Goal: Task Accomplishment & Management: Use online tool/utility

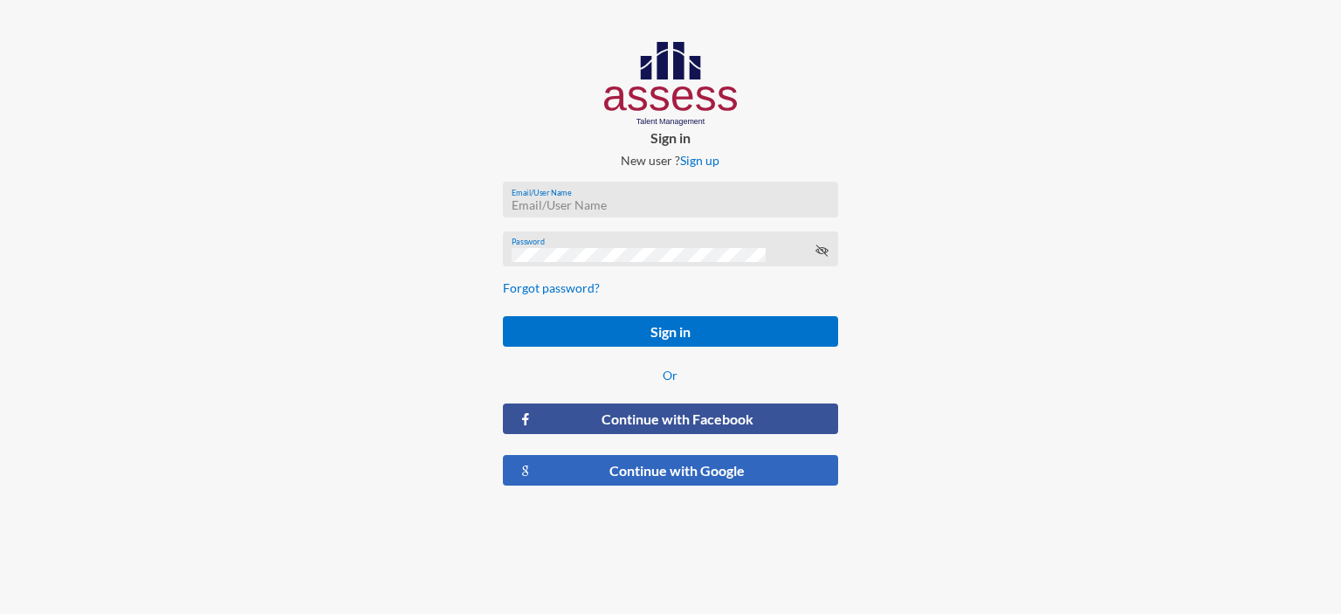
type input "[EMAIL_ADDRESS][DOMAIN_NAME]"
click at [679, 472] on button "Continue with Google" at bounding box center [670, 470] width 335 height 31
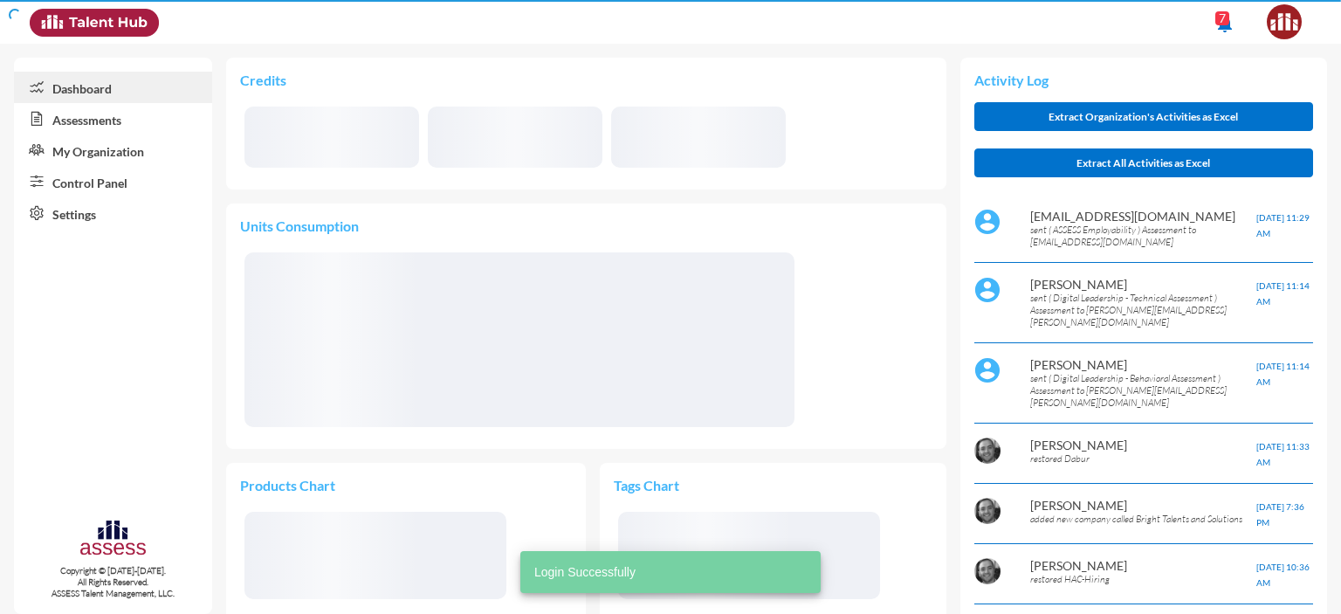
click at [98, 181] on link "Control Panel" at bounding box center [113, 181] width 198 height 31
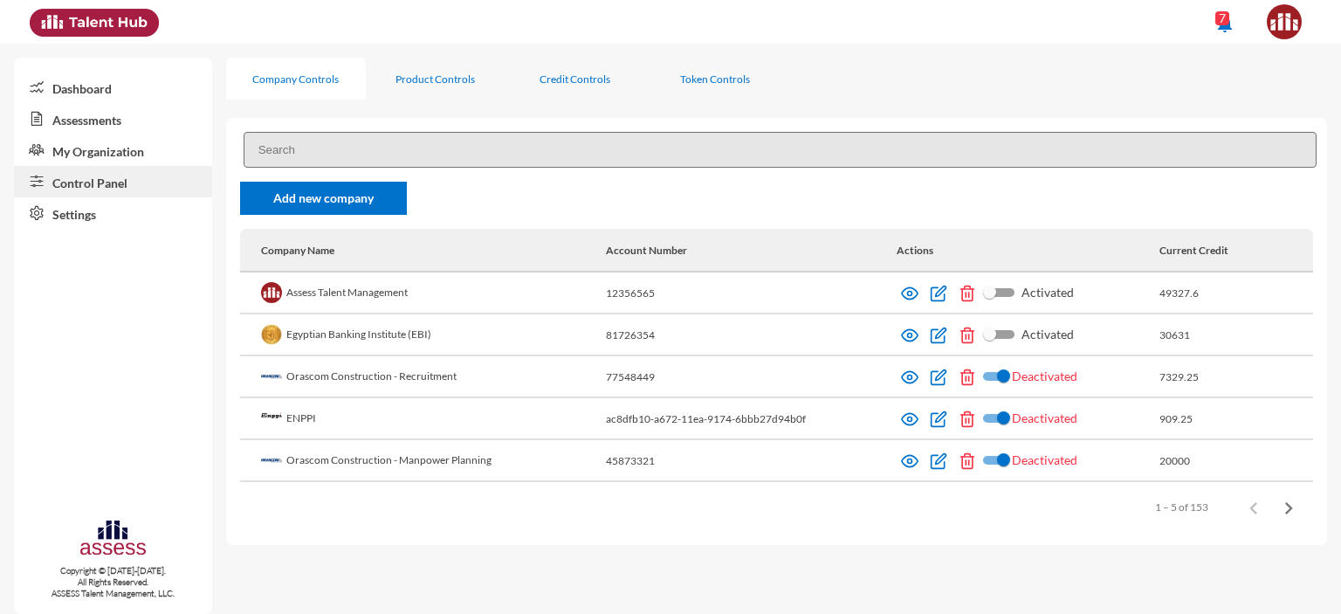
click at [72, 120] on link "Assessments" at bounding box center [113, 118] width 198 height 31
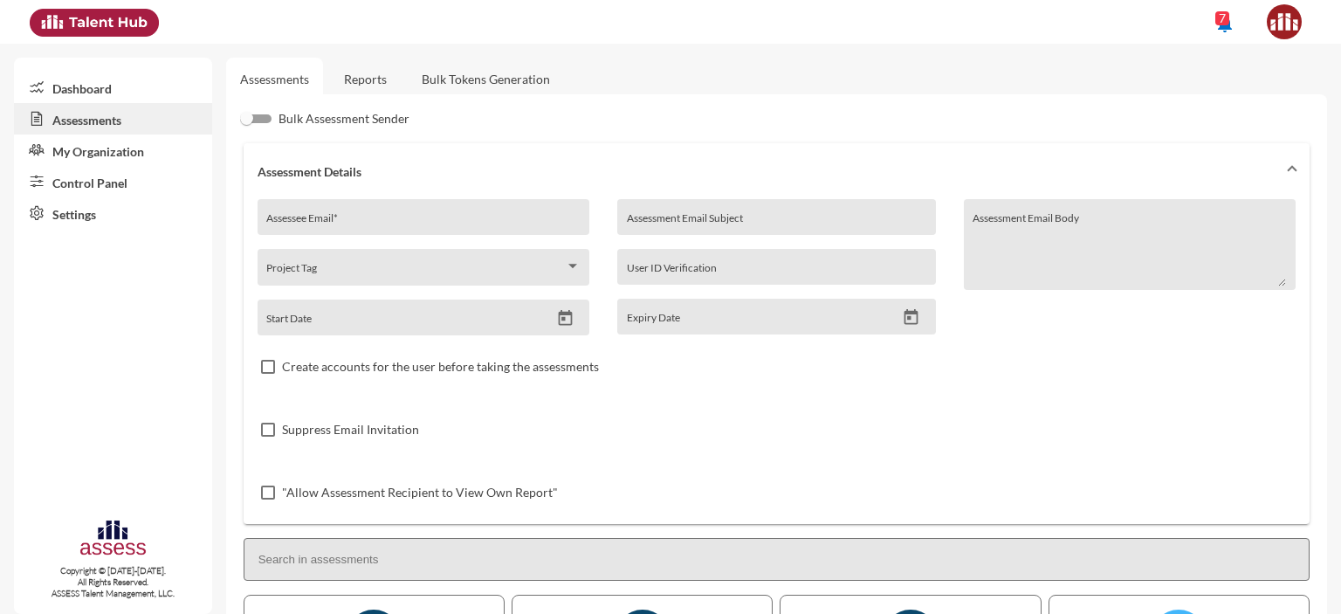
click at [373, 65] on link "Reports" at bounding box center [365, 79] width 71 height 43
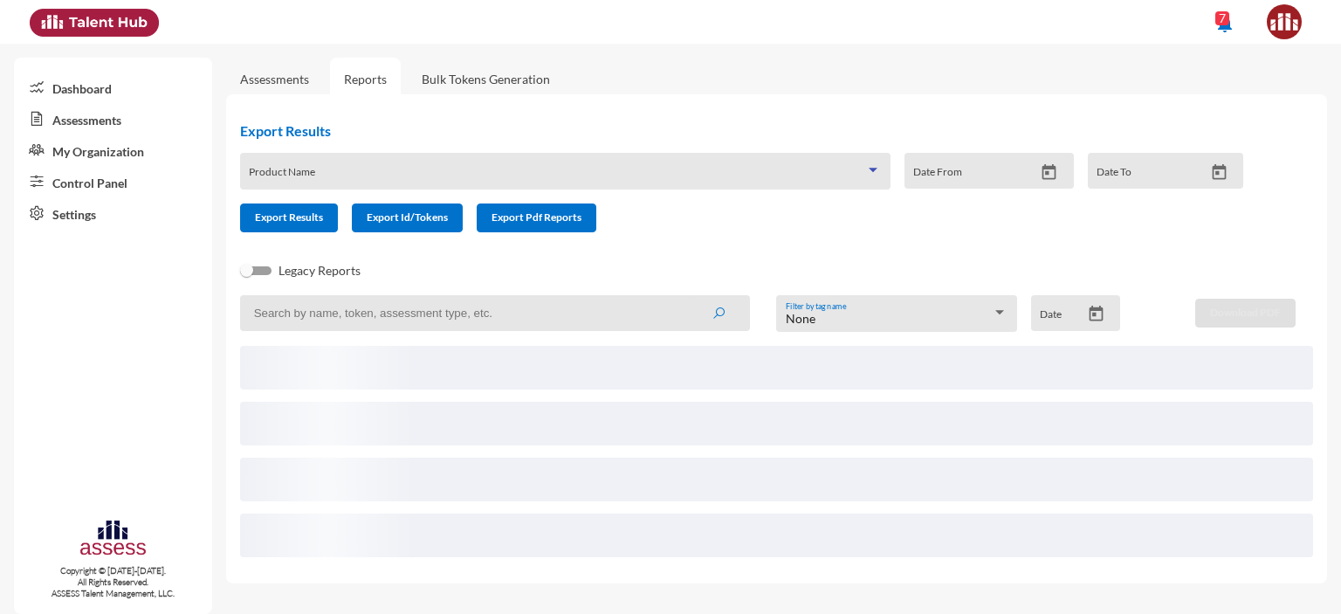
click at [328, 171] on span at bounding box center [557, 177] width 616 height 14
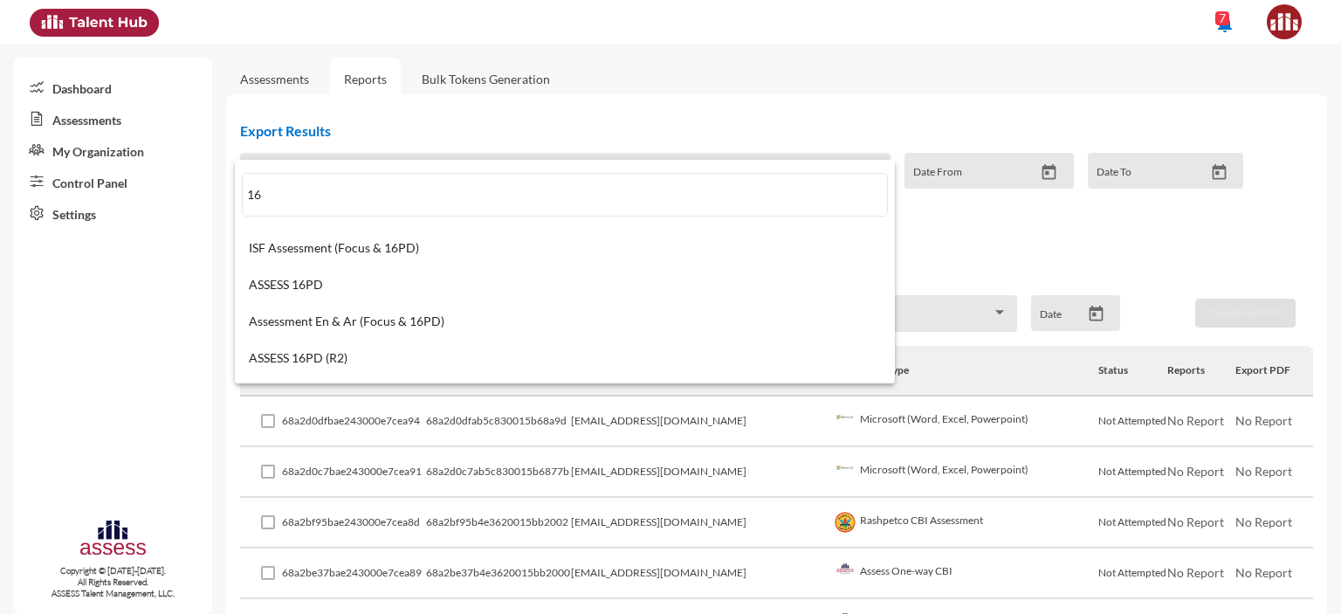
type input "1"
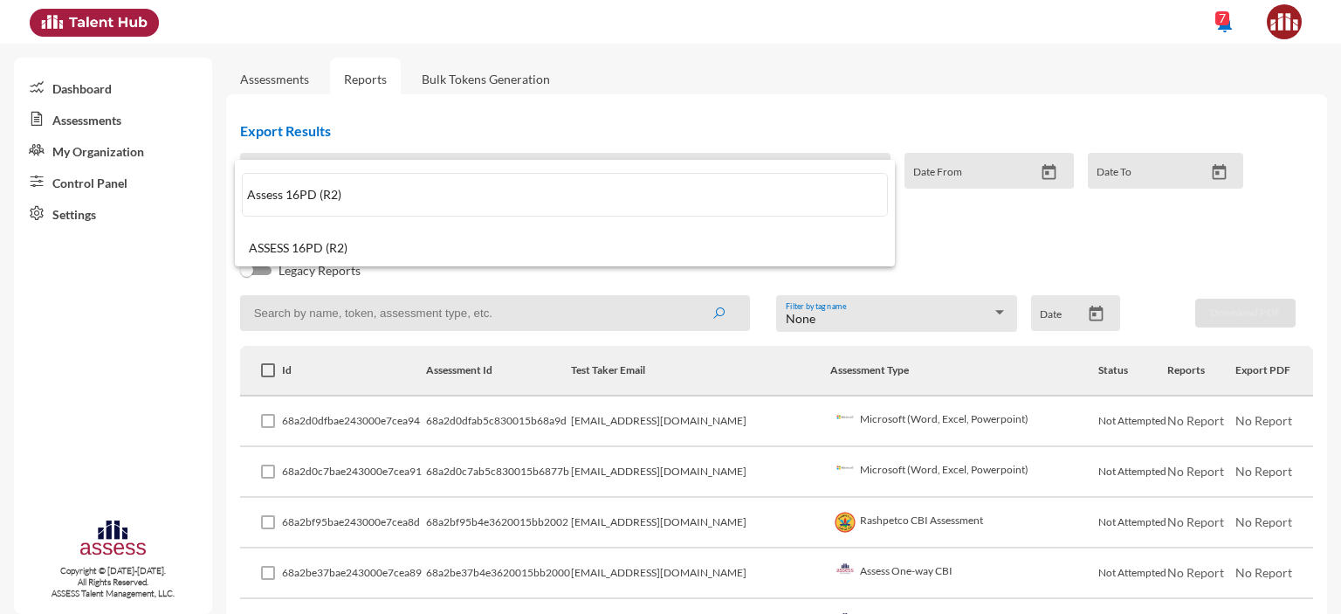
type input "Assess 16PD (R2)"
